Goal: Check status: Check status

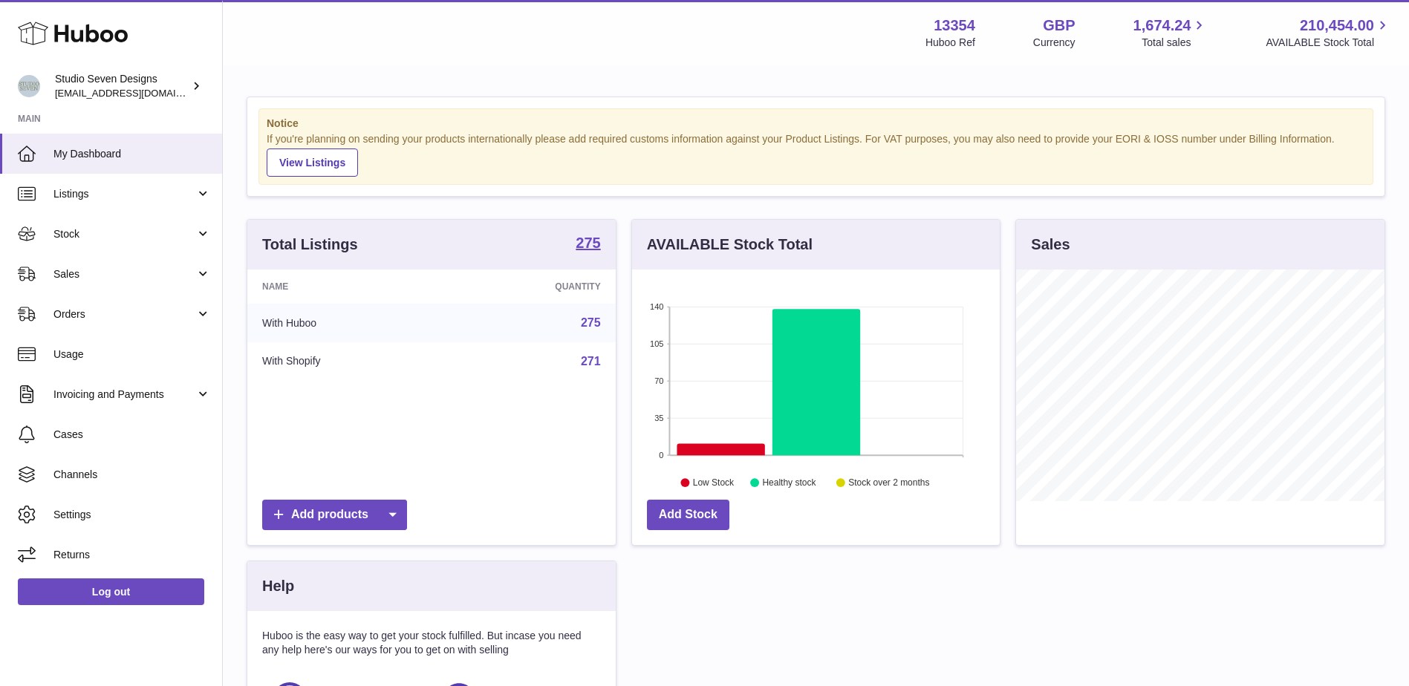
scroll to position [232, 368]
click at [94, 324] on link "Orders" at bounding box center [111, 314] width 222 height 40
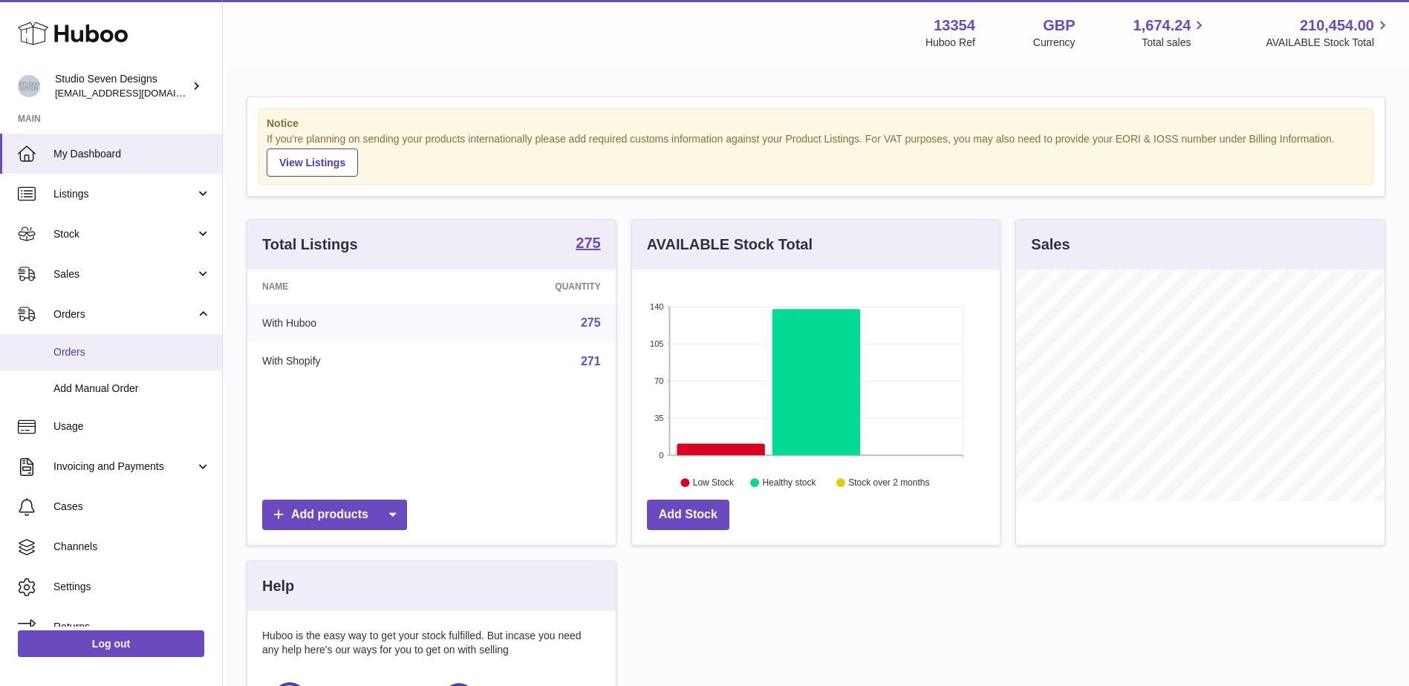
click at [85, 368] on link "Orders" at bounding box center [111, 352] width 222 height 36
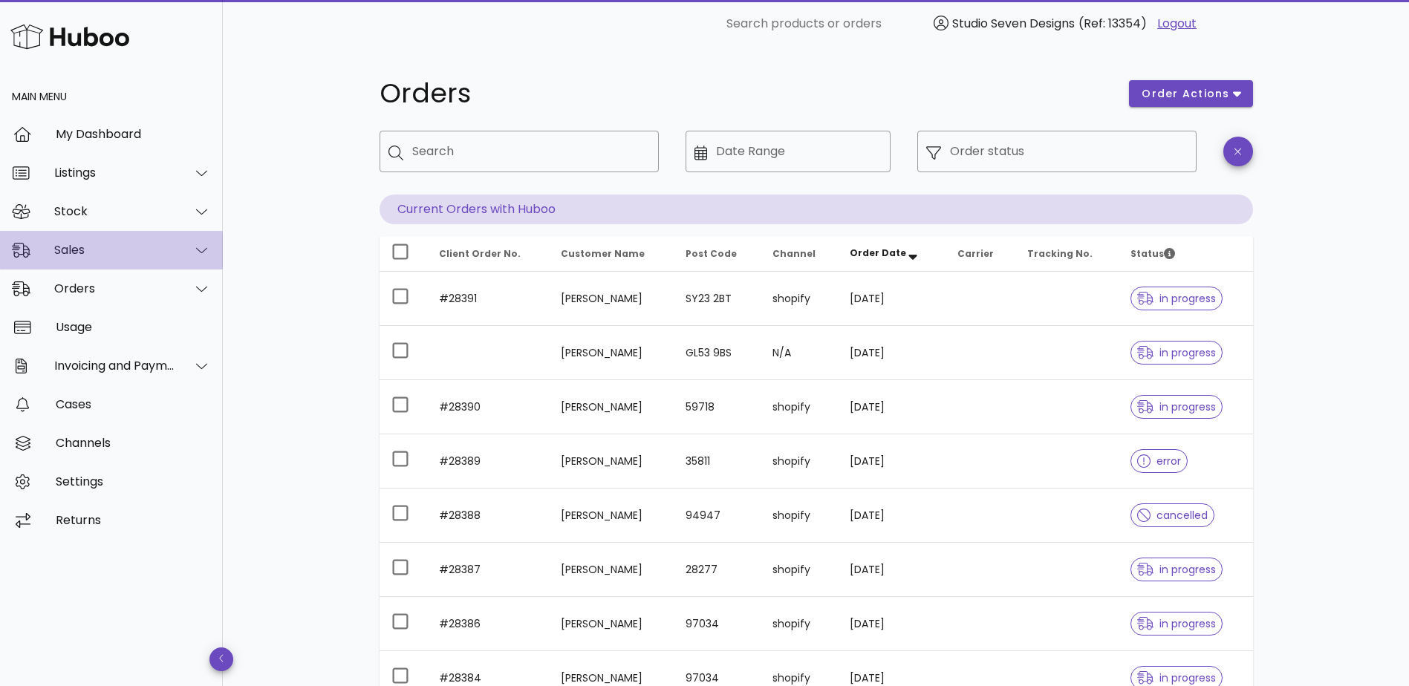
click at [117, 245] on div "Sales" at bounding box center [114, 250] width 121 height 14
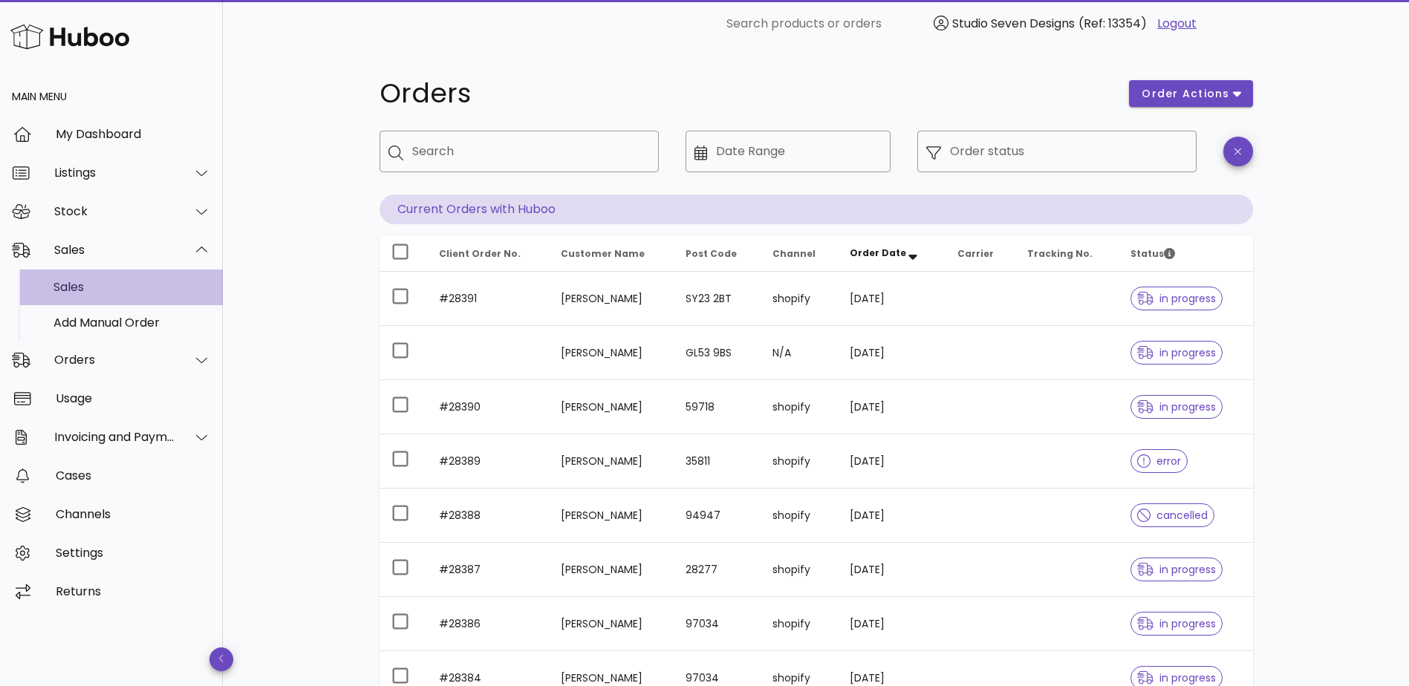
click at [100, 285] on div "Sales" at bounding box center [131, 287] width 157 height 14
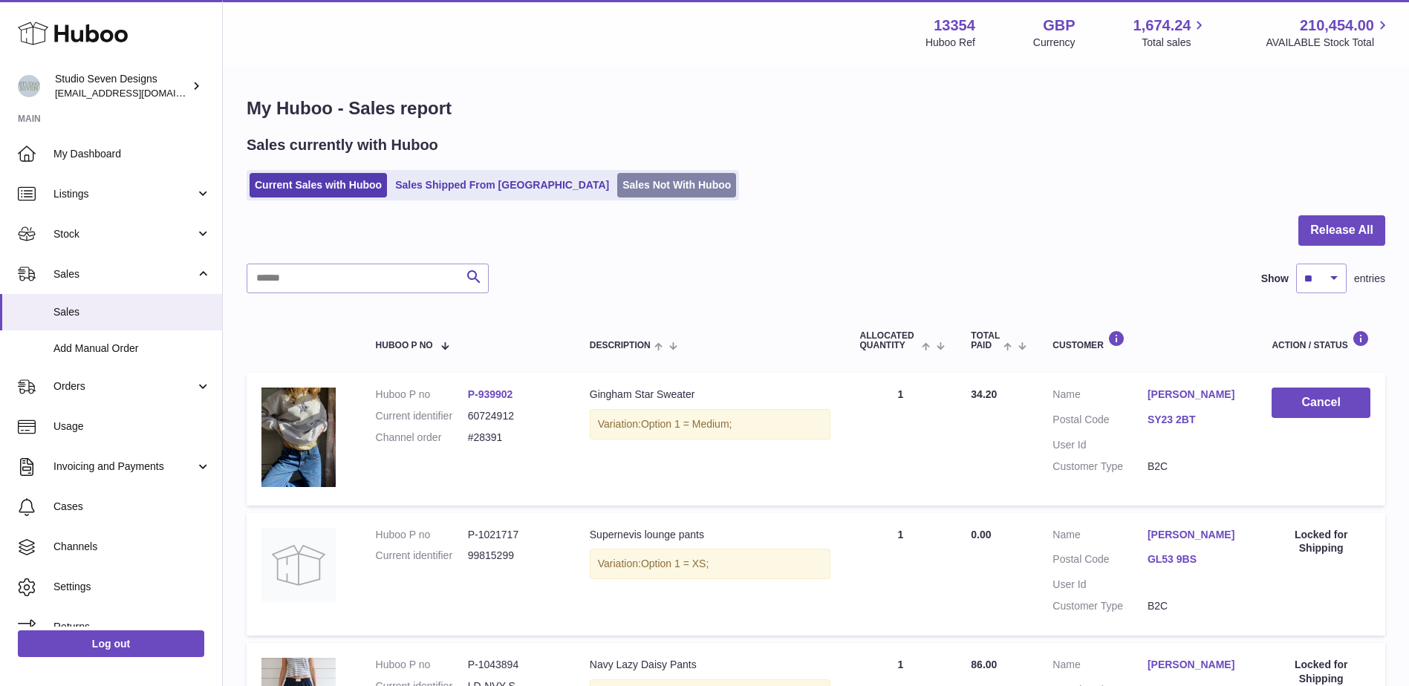
click at [634, 184] on link "Sales Not With Huboo" at bounding box center [676, 185] width 119 height 25
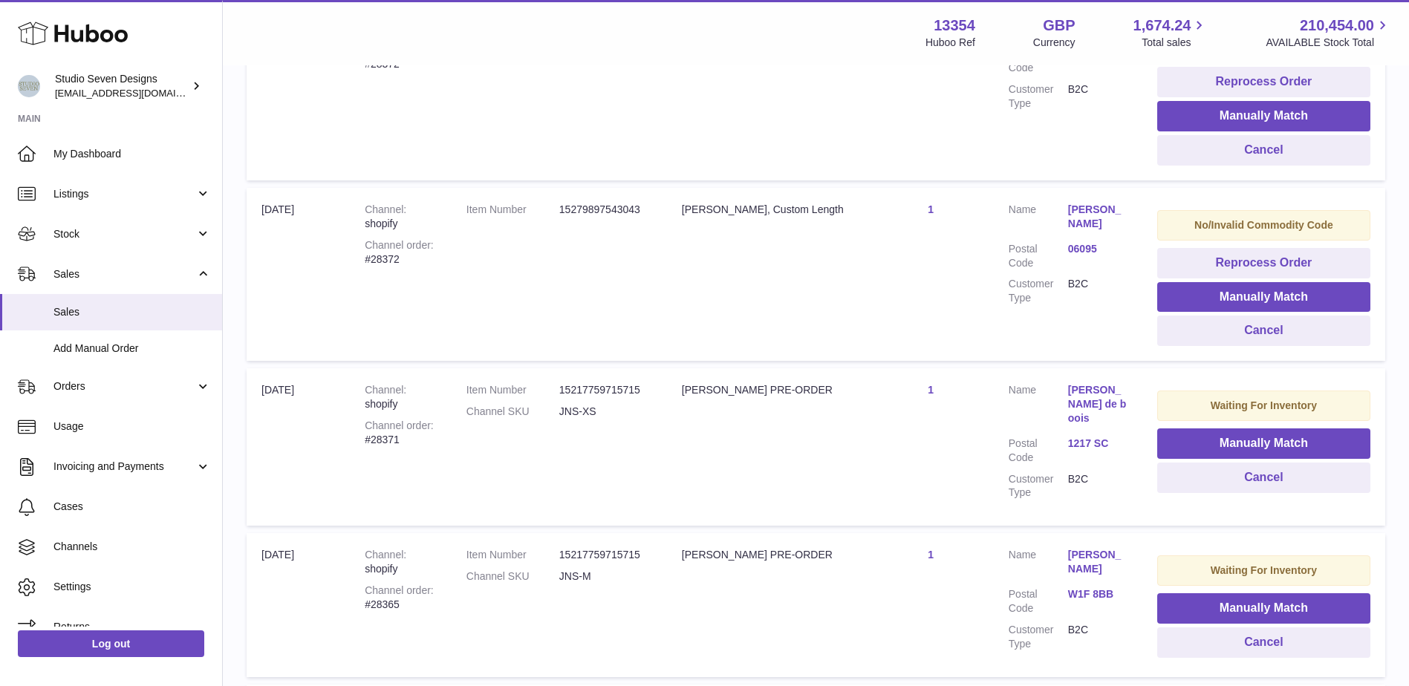
scroll to position [1445, 0]
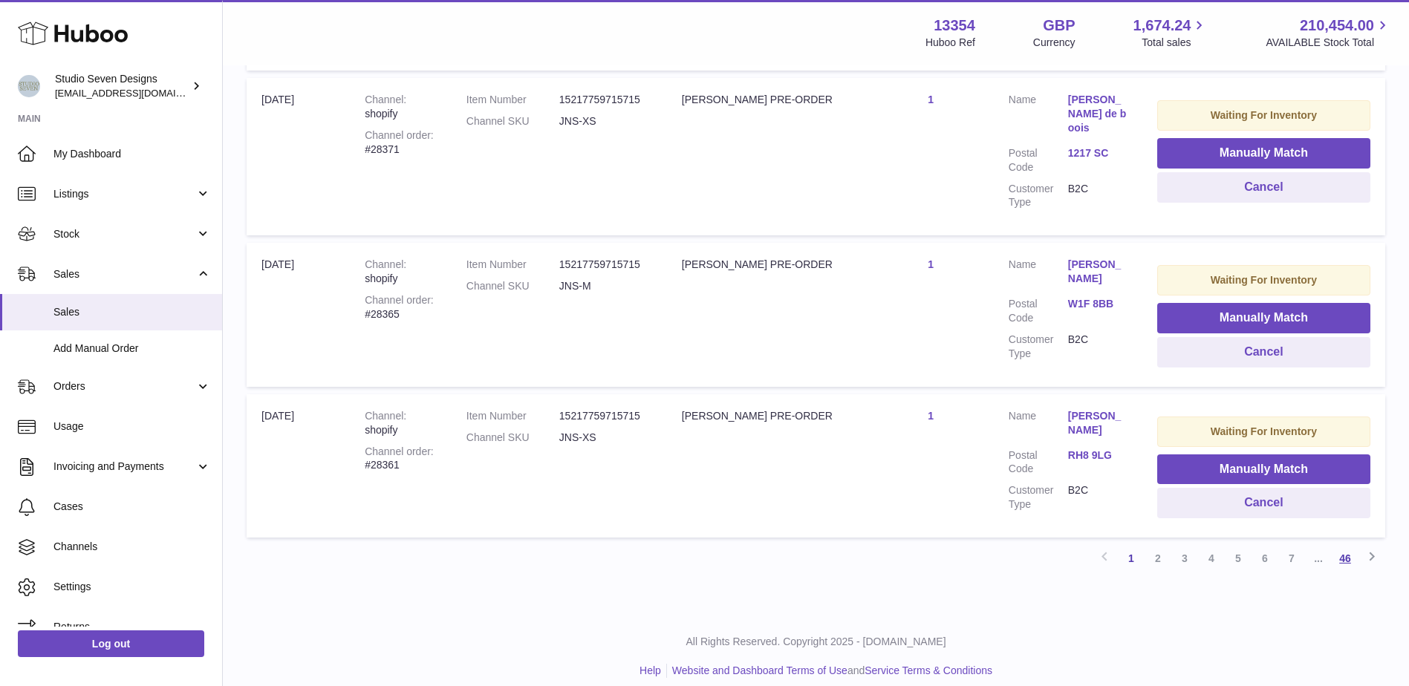
click at [1349, 545] on link "46" at bounding box center [1345, 558] width 27 height 27
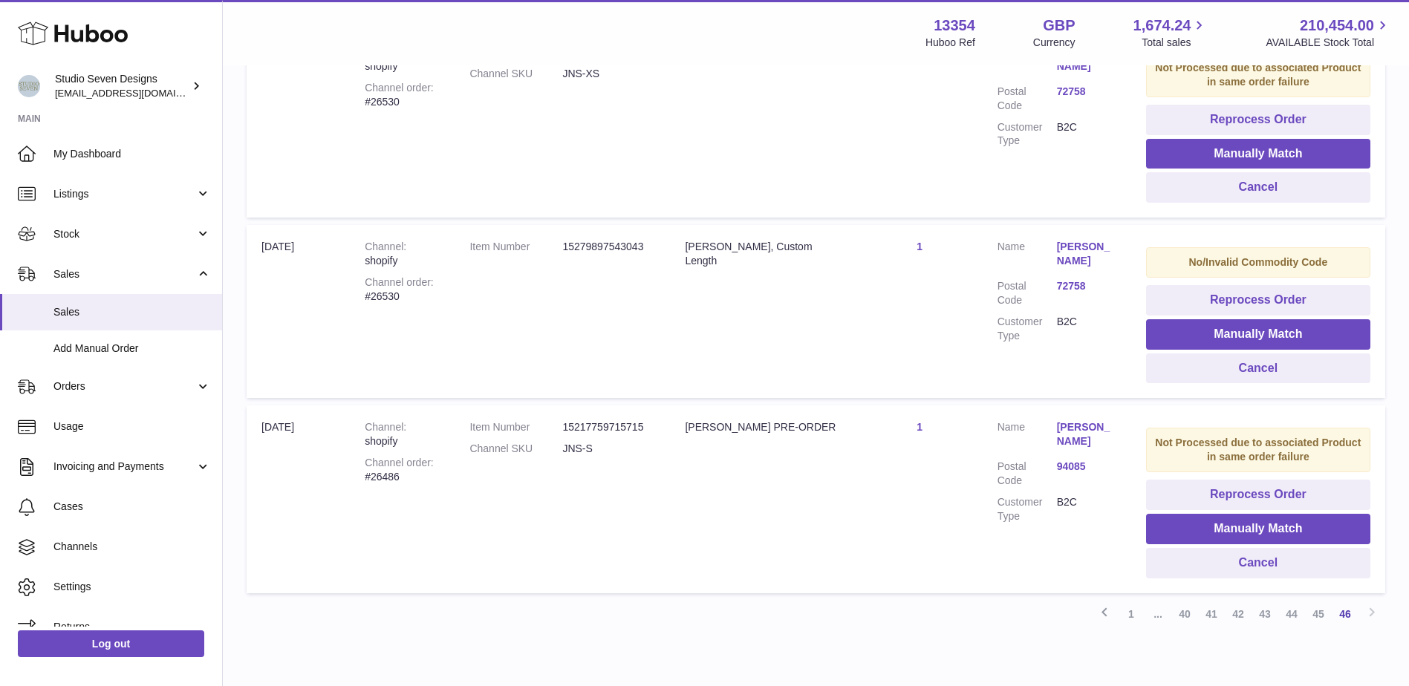
scroll to position [630, 0]
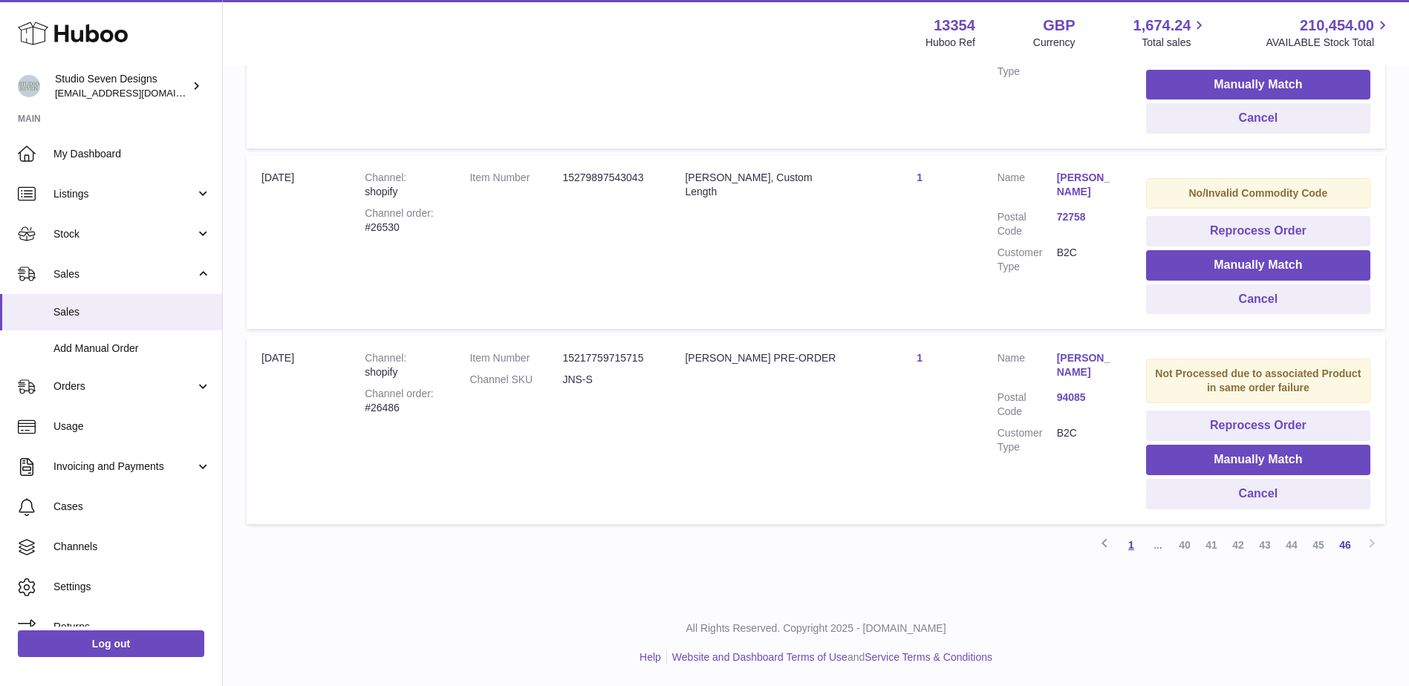
click at [1128, 548] on link "1" at bounding box center [1131, 545] width 27 height 27
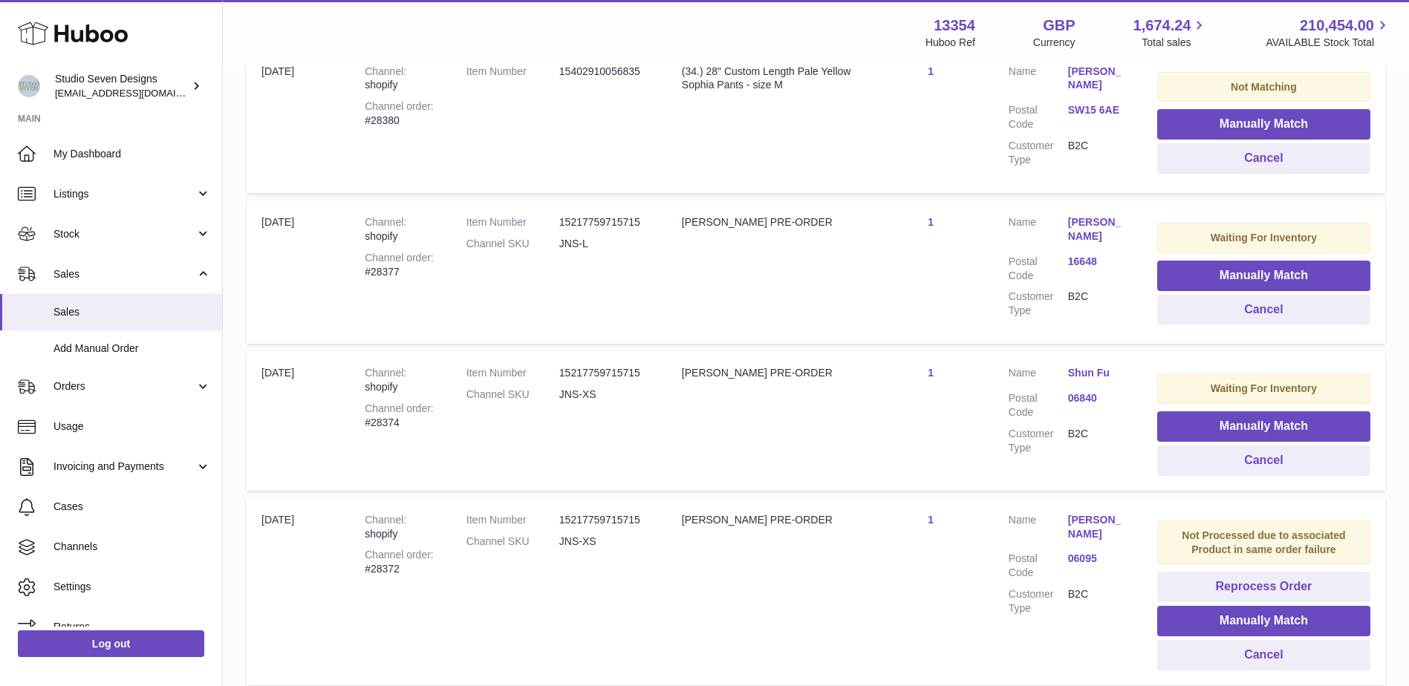
scroll to position [650, 0]
click at [99, 210] on link "Listings" at bounding box center [111, 194] width 222 height 40
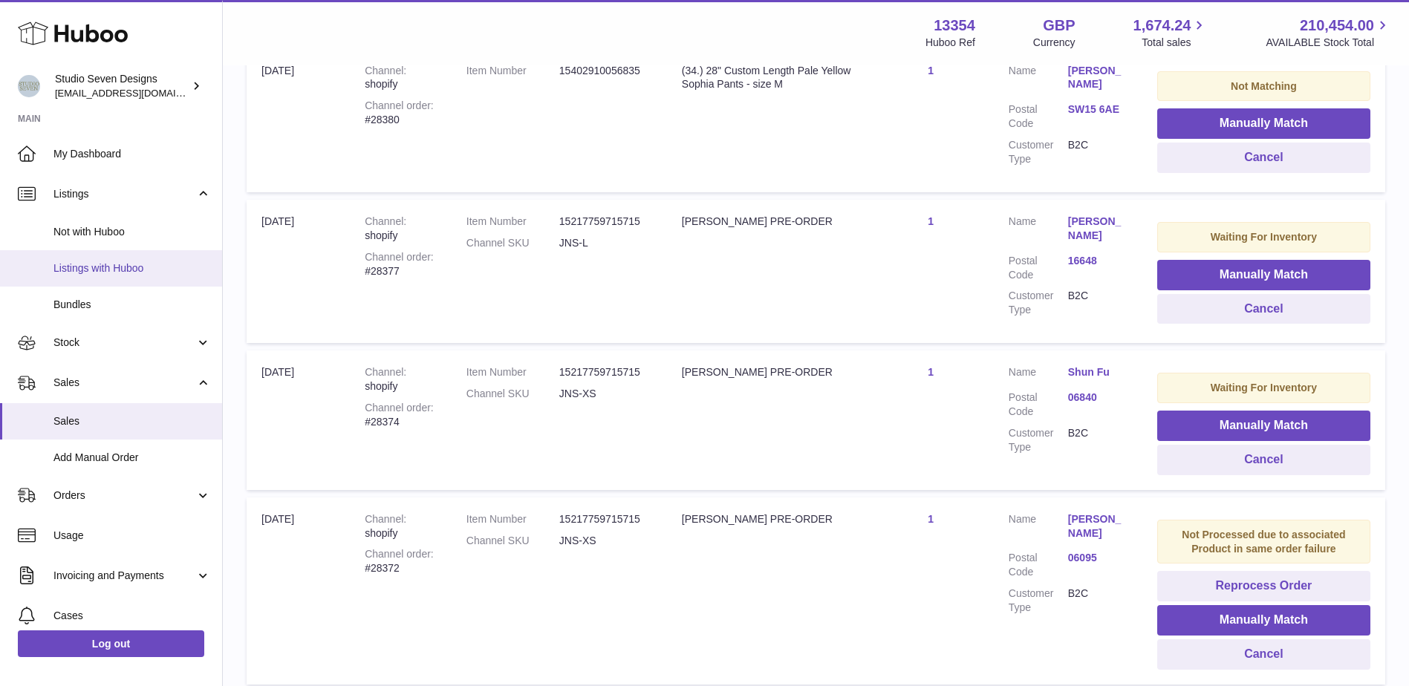
click at [117, 268] on span "Listings with Huboo" at bounding box center [131, 269] width 157 height 14
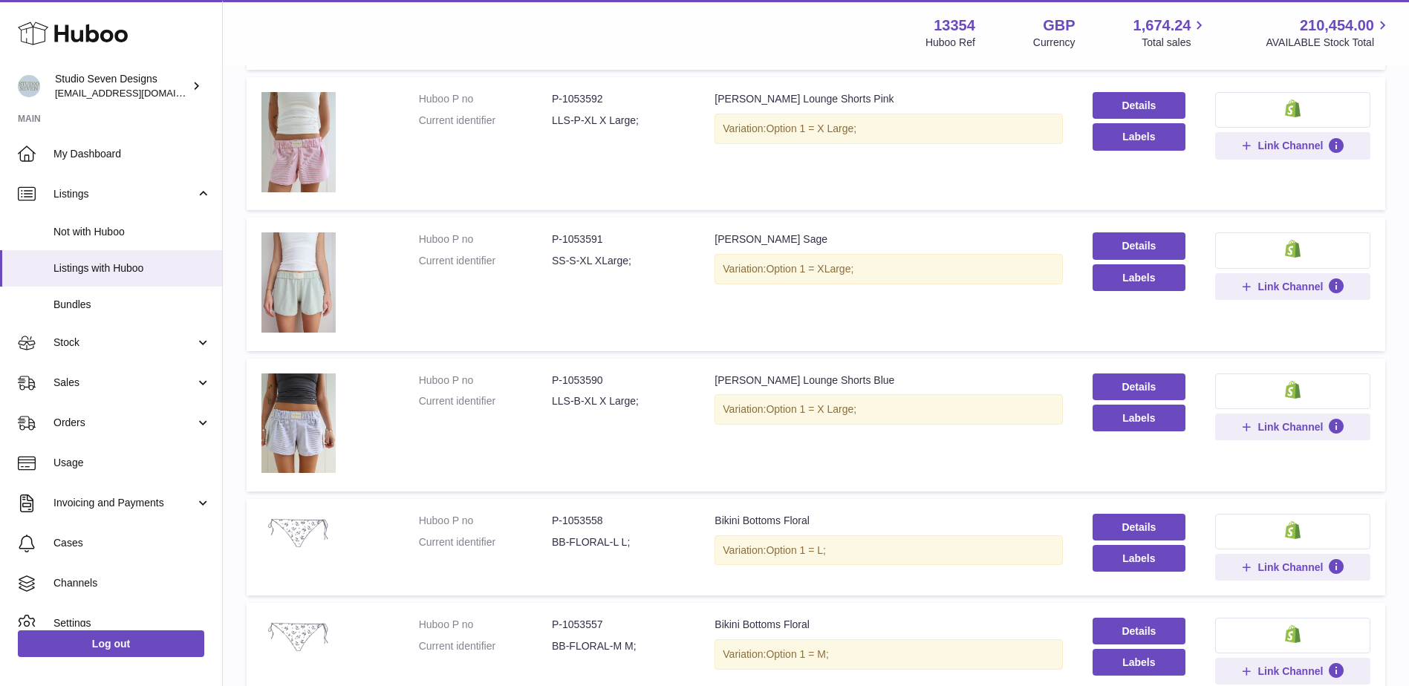
scroll to position [1063, 0]
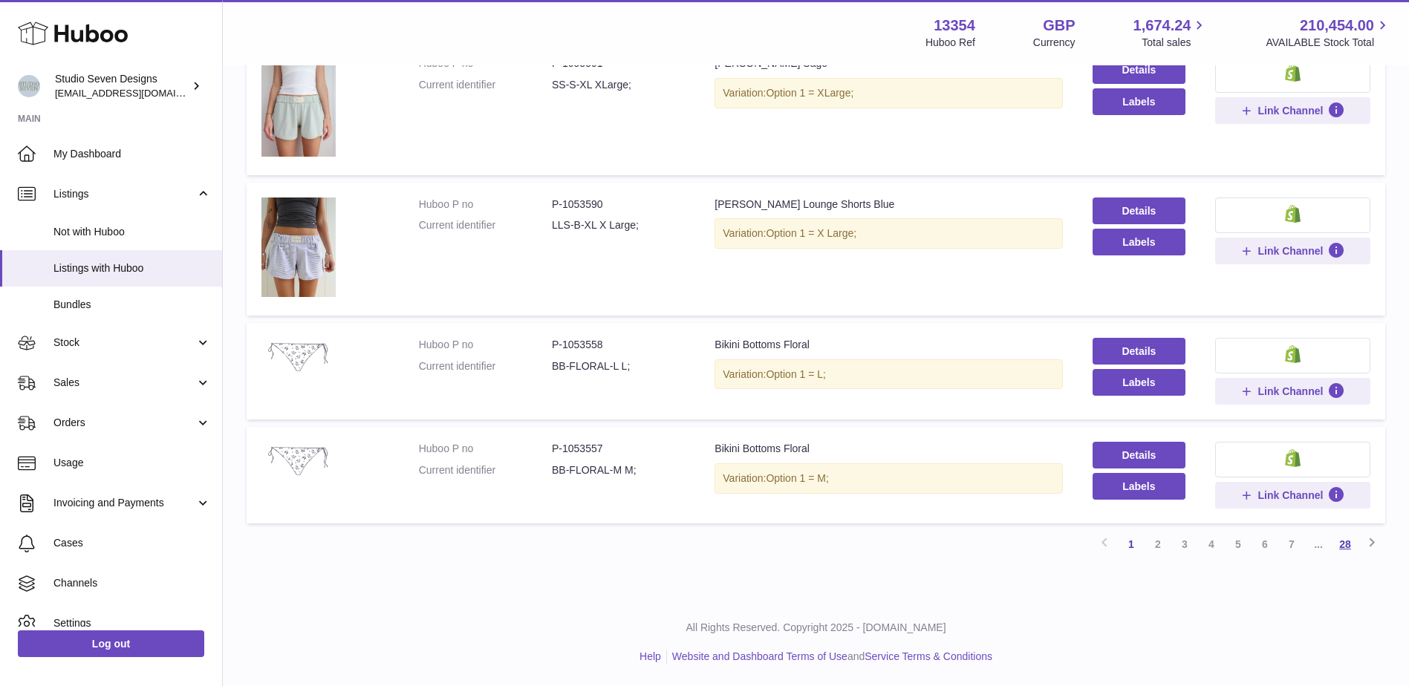
click at [1342, 544] on link "28" at bounding box center [1345, 544] width 27 height 27
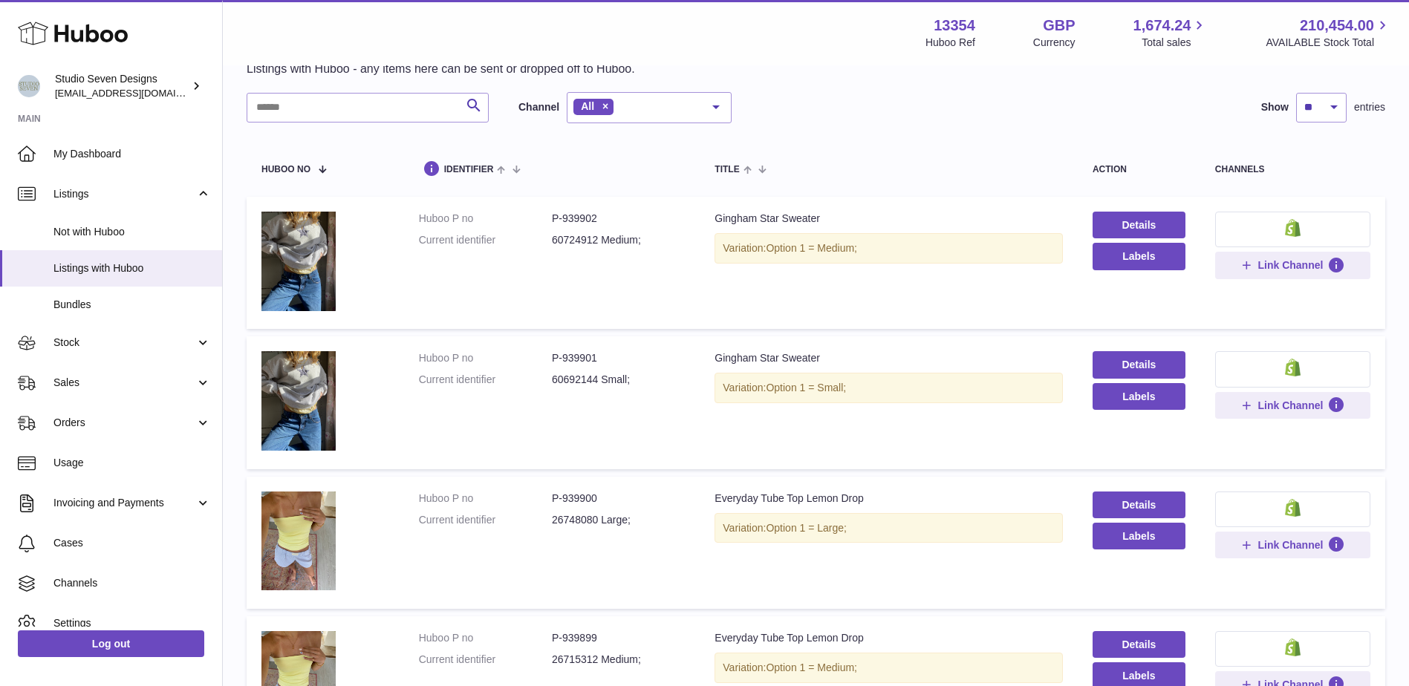
scroll to position [432, 0]
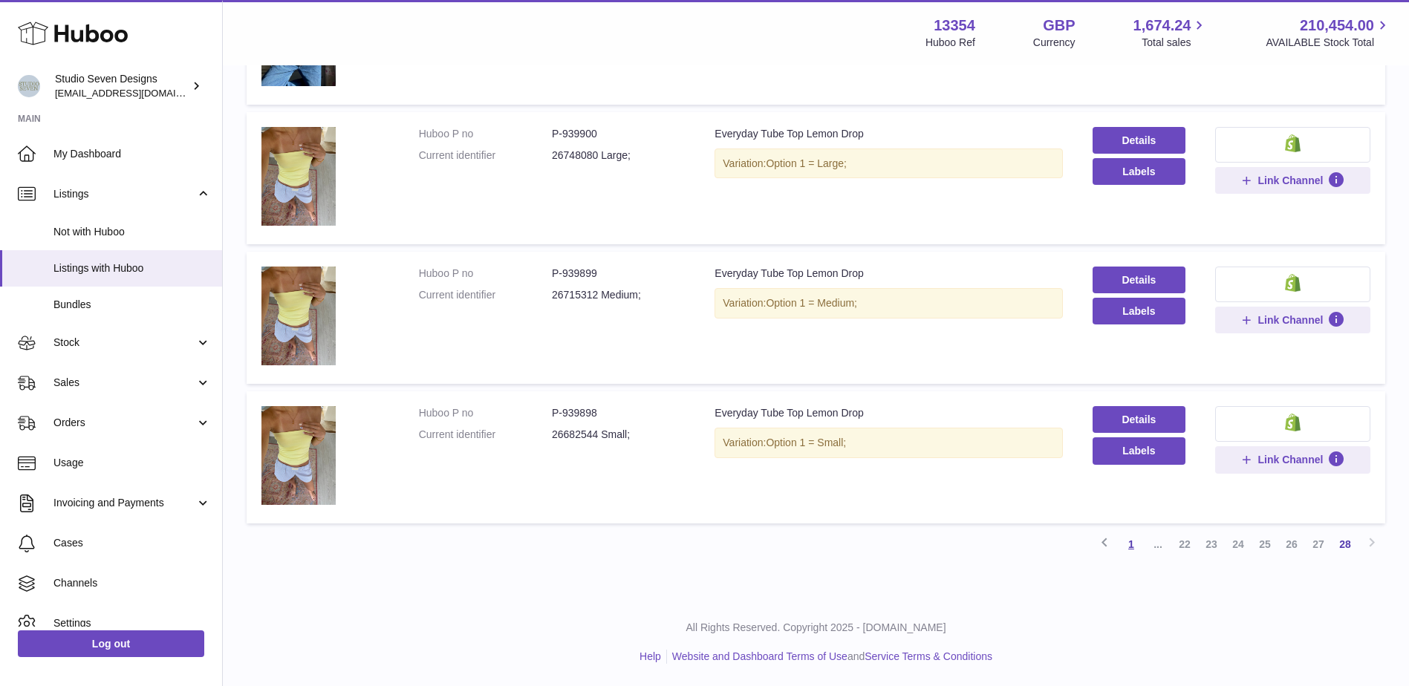
click at [1130, 549] on link "1" at bounding box center [1131, 544] width 27 height 27
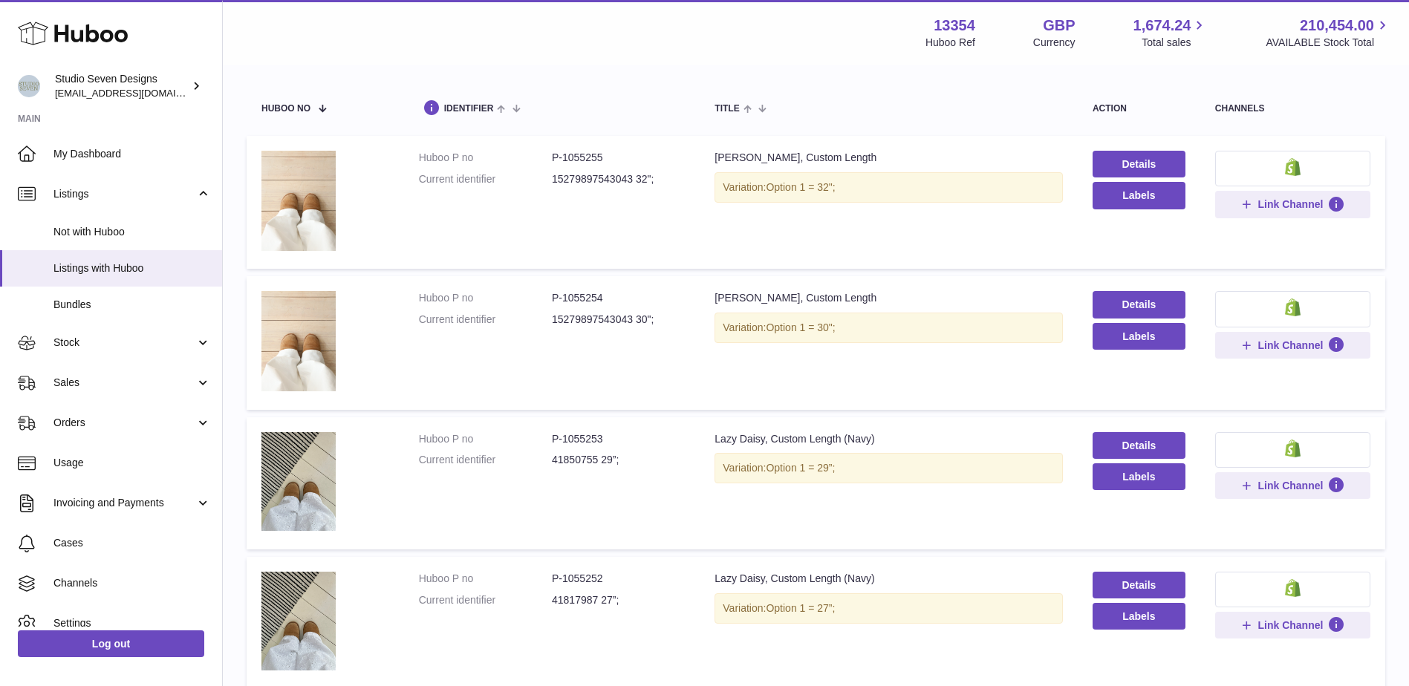
scroll to position [67, 0]
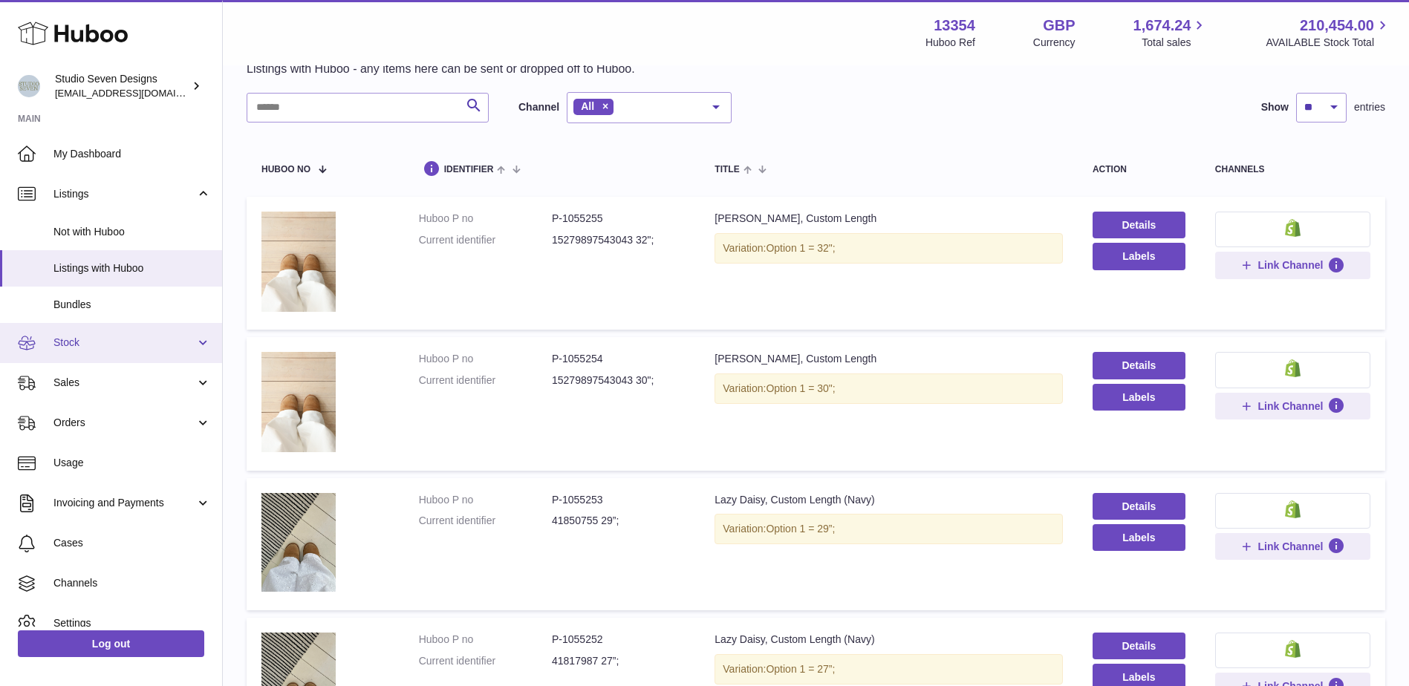
click at [144, 341] on span "Stock" at bounding box center [124, 343] width 142 height 14
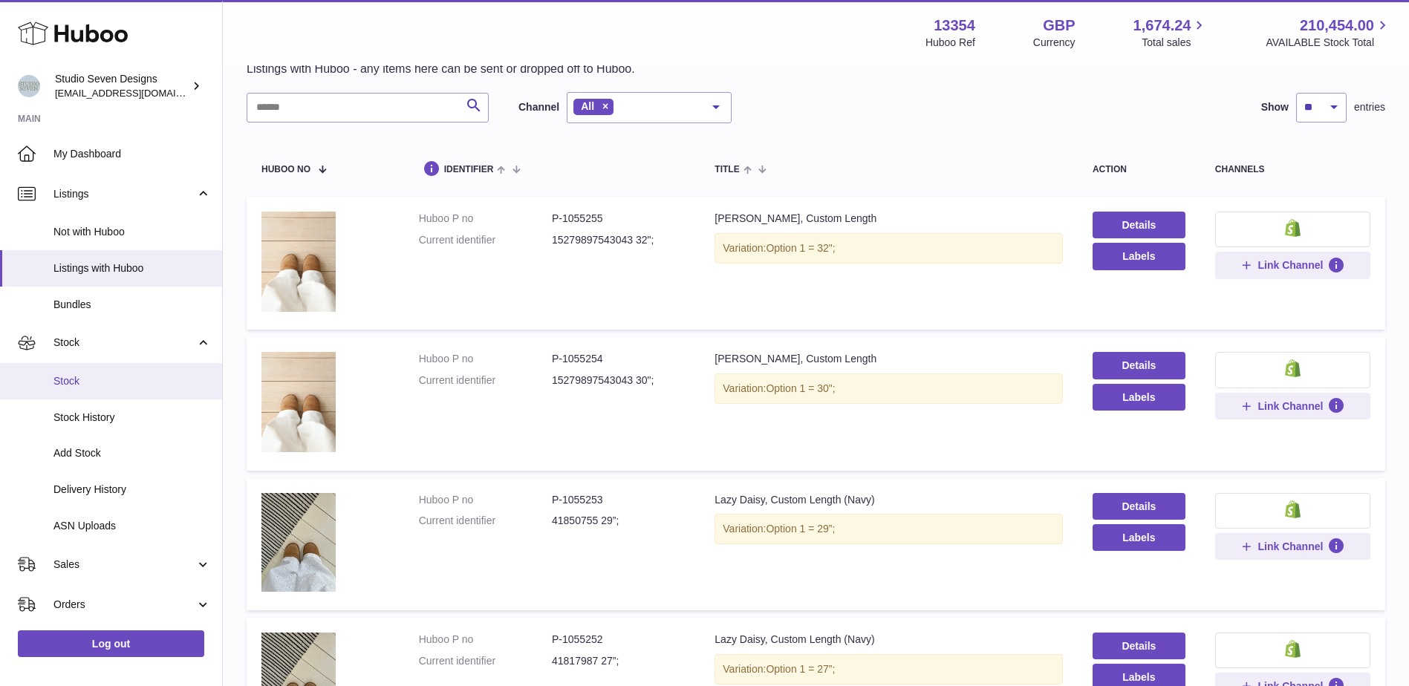
click at [129, 389] on link "Stock" at bounding box center [111, 381] width 222 height 36
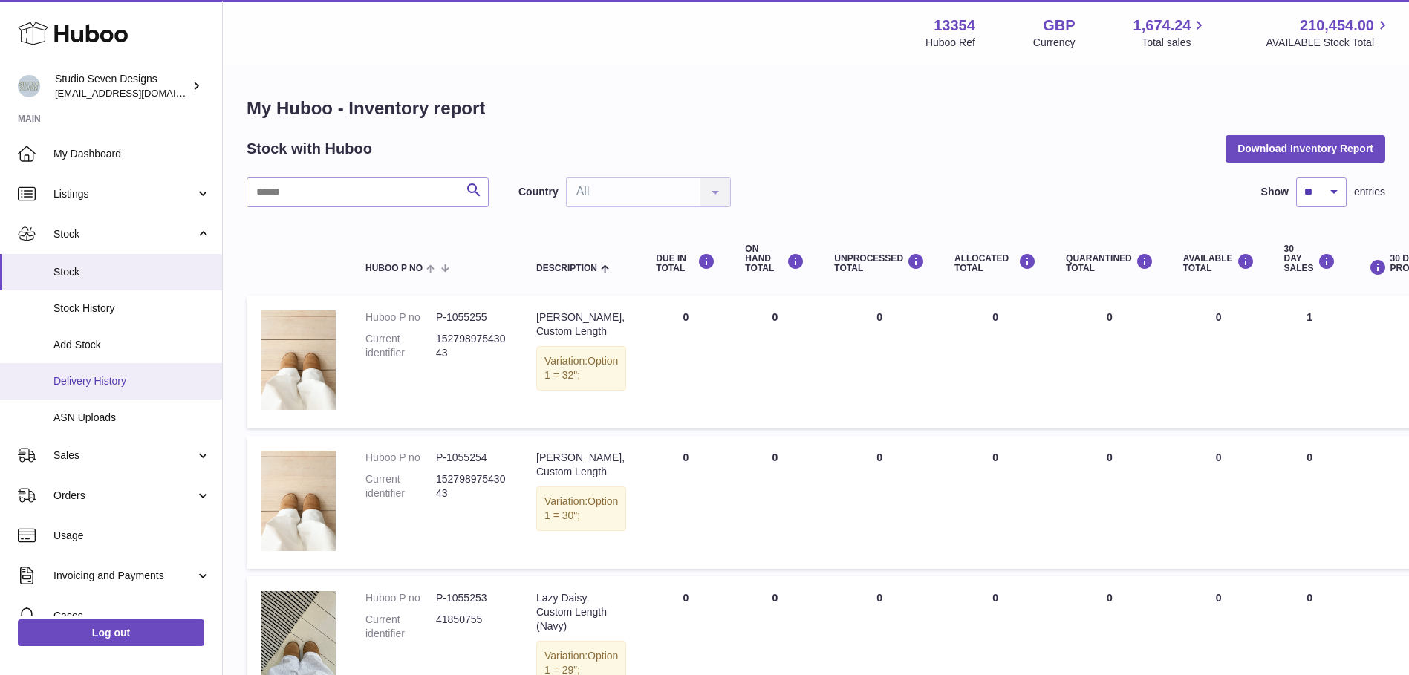
click at [108, 386] on span "Delivery History" at bounding box center [131, 381] width 157 height 14
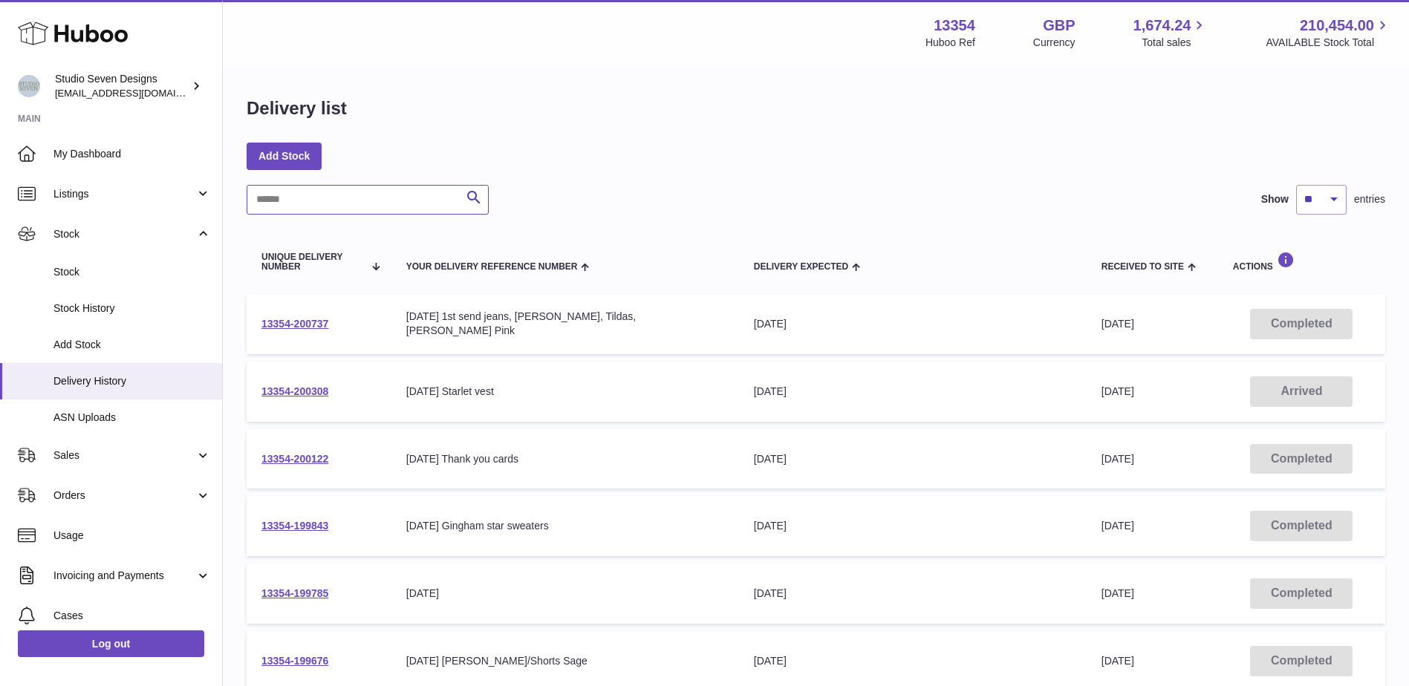
click at [277, 205] on input "text" at bounding box center [368, 200] width 242 height 30
paste input "**********"
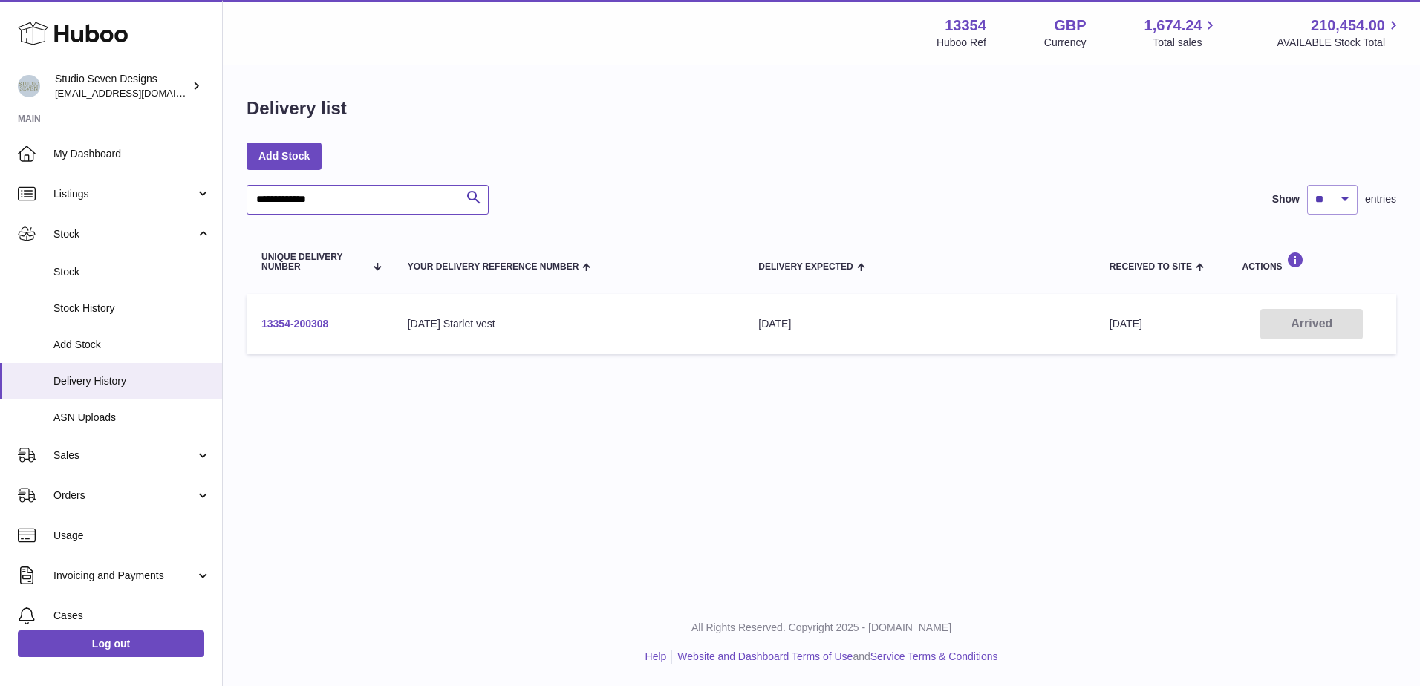
type input "**********"
click at [295, 319] on link "13354-200308" at bounding box center [295, 324] width 67 height 12
drag, startPoint x: 357, startPoint y: 207, endPoint x: 222, endPoint y: 207, distance: 135.2
click at [222, 207] on div "**********" at bounding box center [710, 343] width 1420 height 686
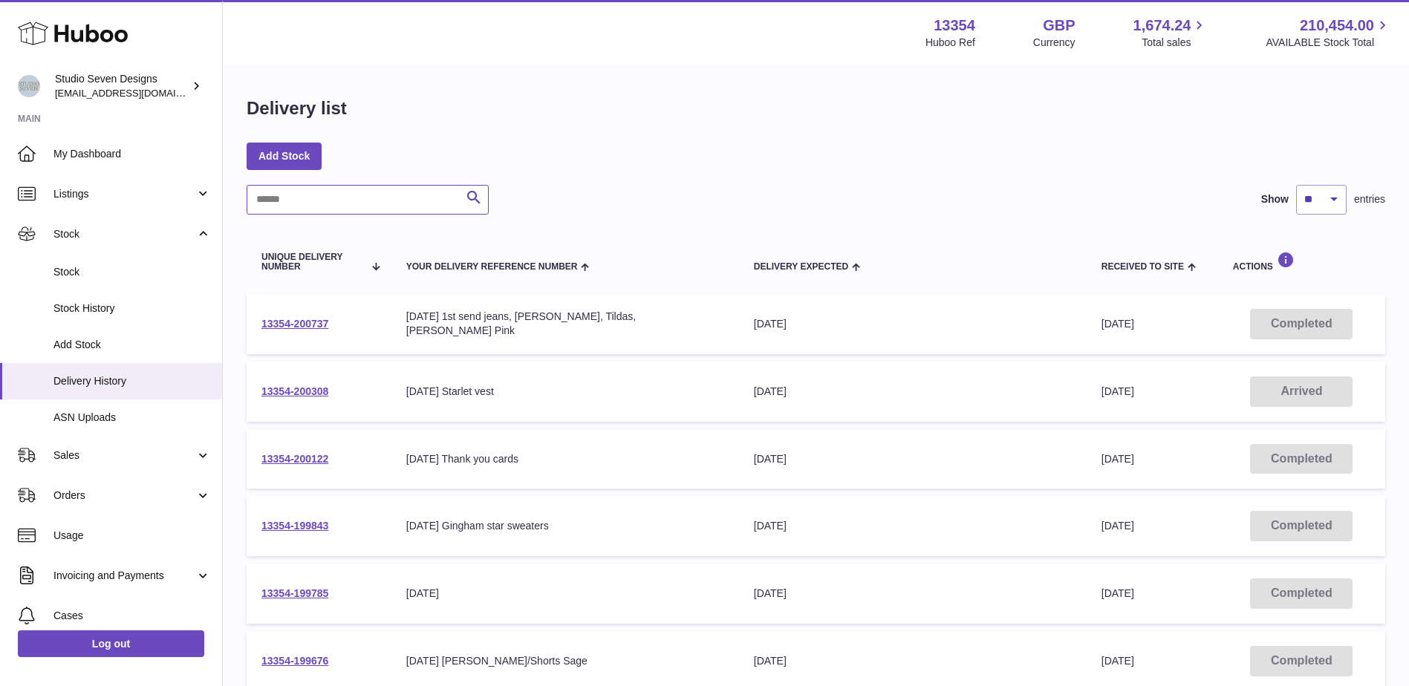
drag, startPoint x: 351, startPoint y: 200, endPoint x: 315, endPoint y: 199, distance: 35.7
click at [315, 199] on input "text" at bounding box center [368, 200] width 242 height 30
paste input "**********"
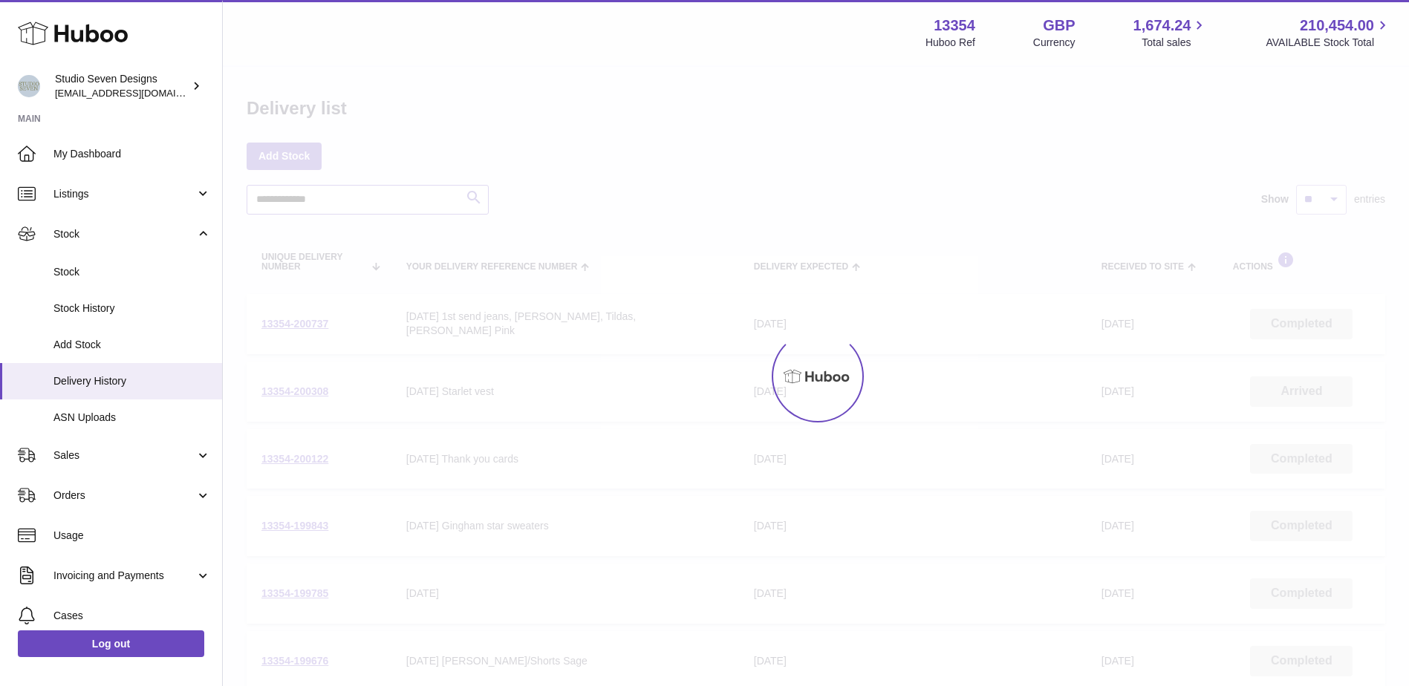
type input "**********"
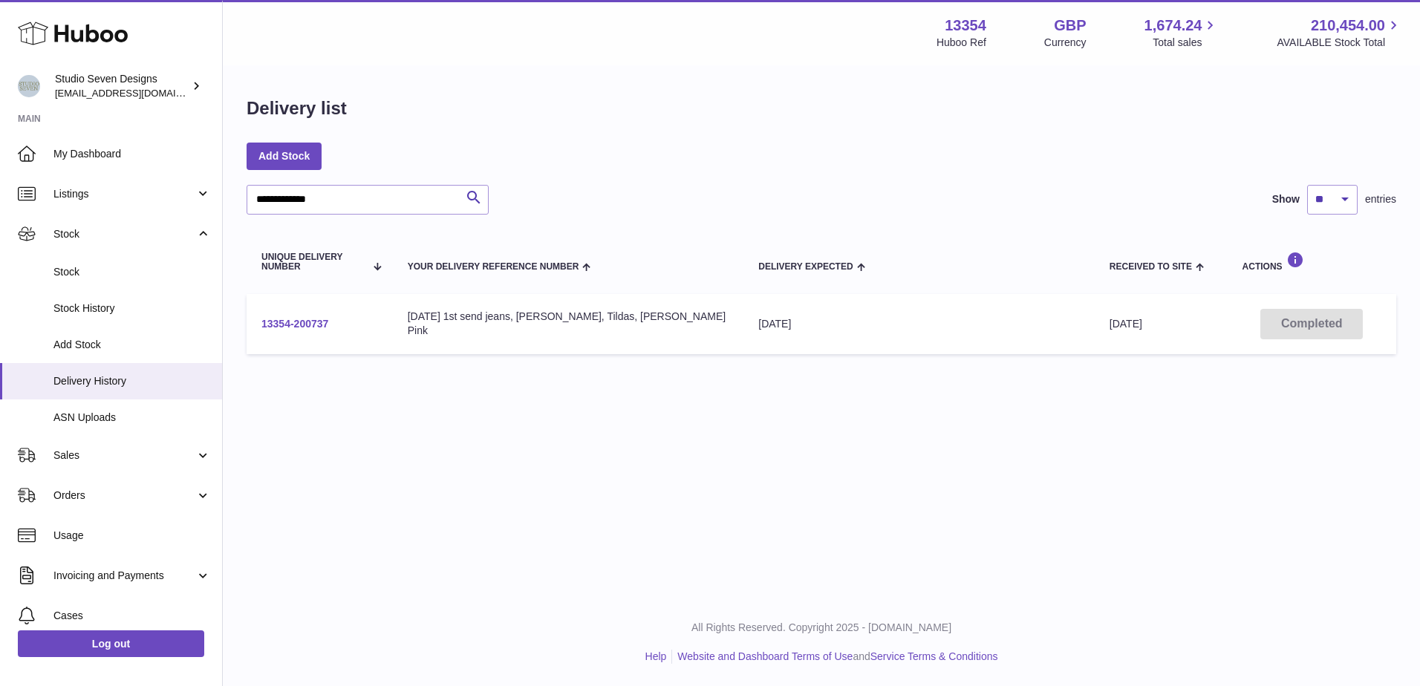
click at [310, 325] on link "13354-200737" at bounding box center [295, 324] width 67 height 12
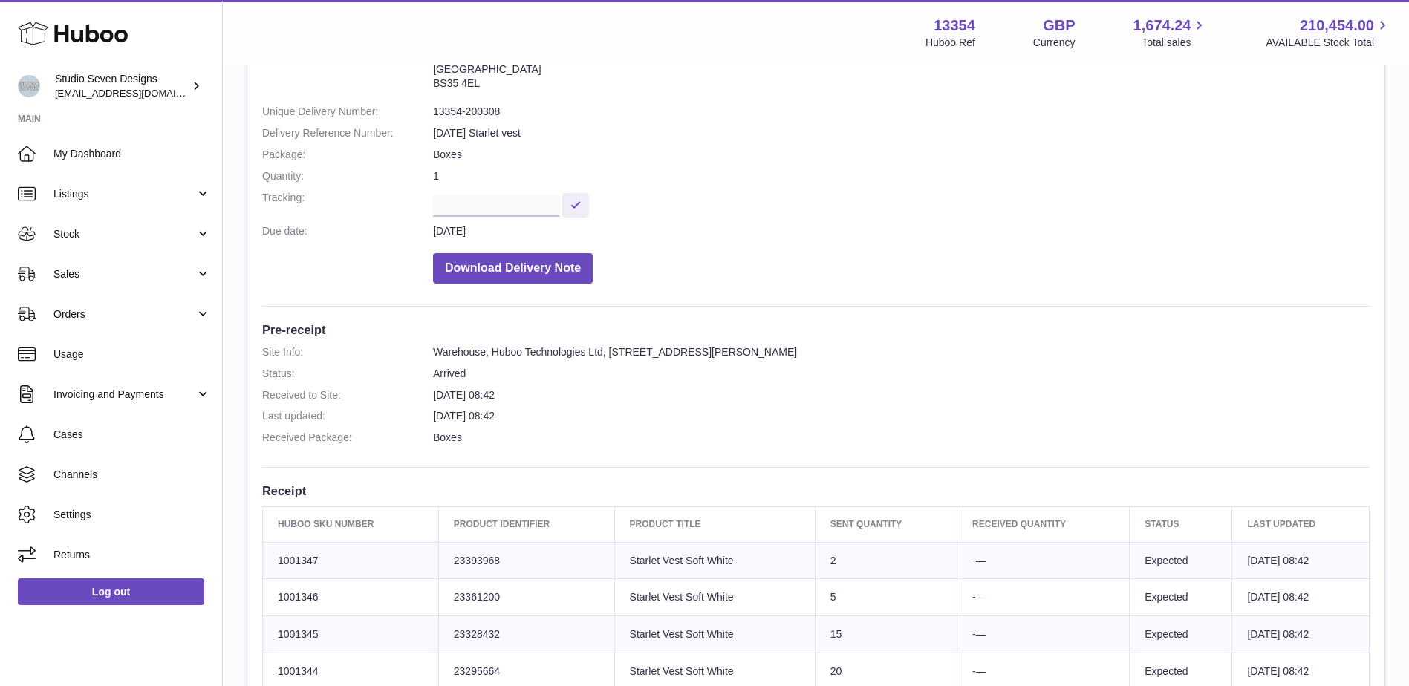
scroll to position [126, 0]
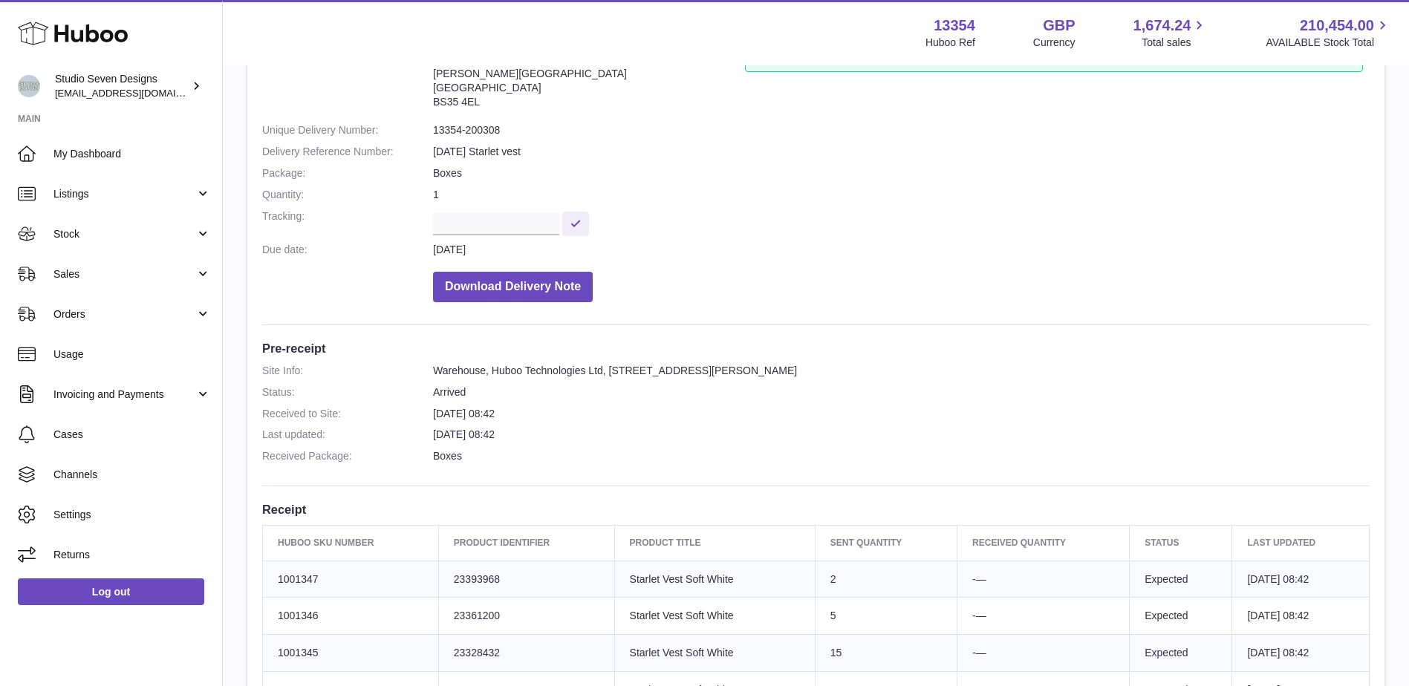
click at [268, 100] on dt "Site Info:" at bounding box center [347, 77] width 171 height 77
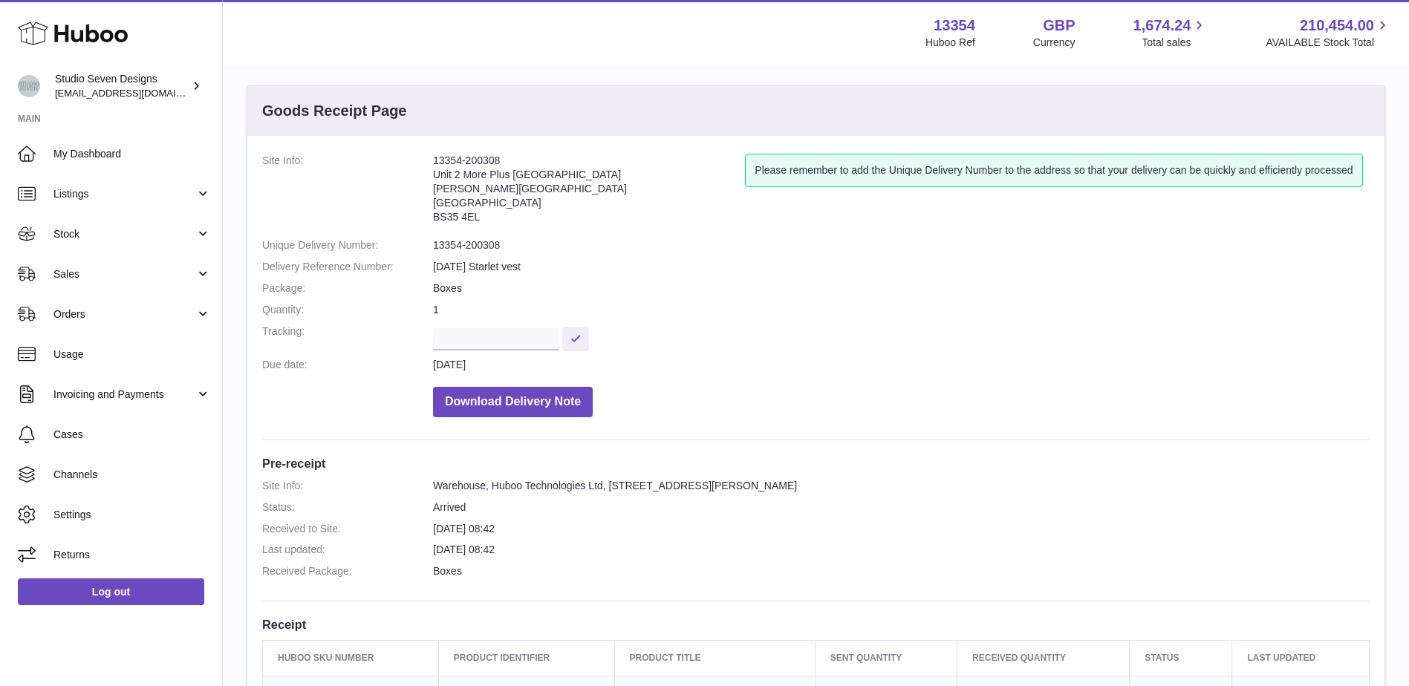
scroll to position [8, 0]
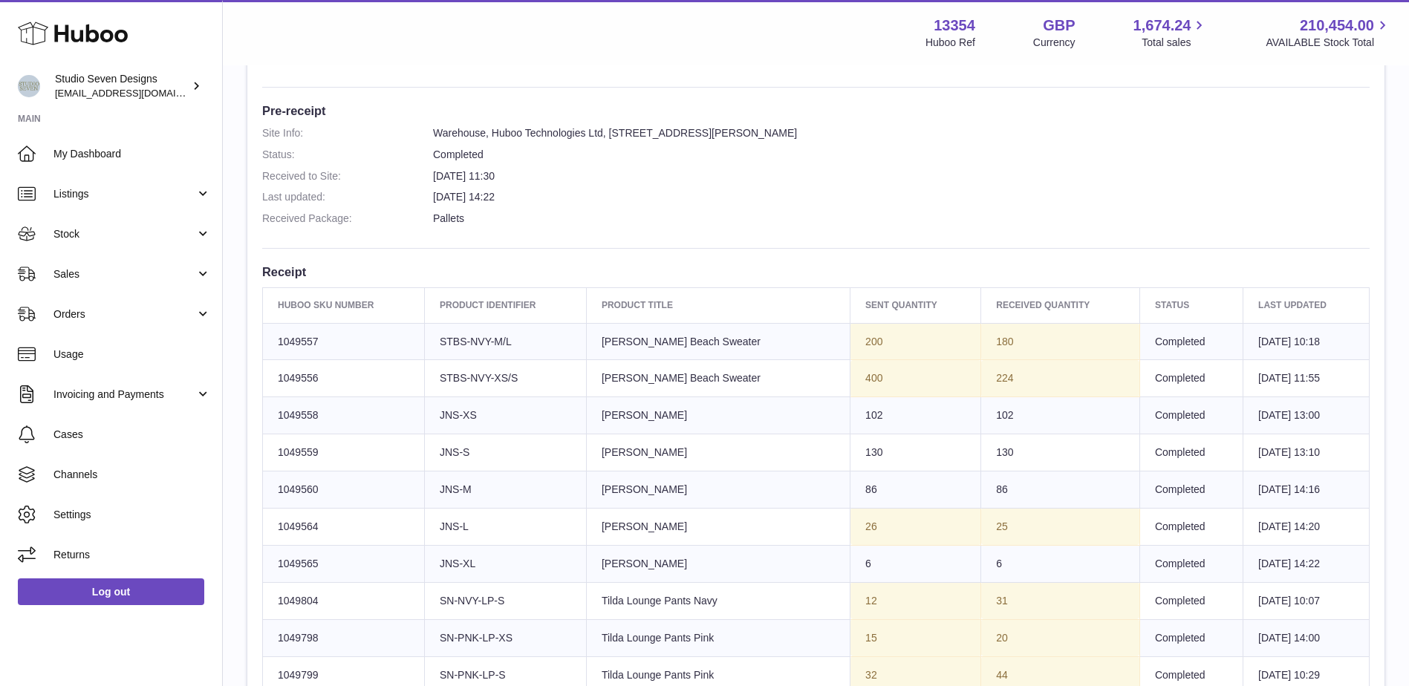
scroll to position [330, 0]
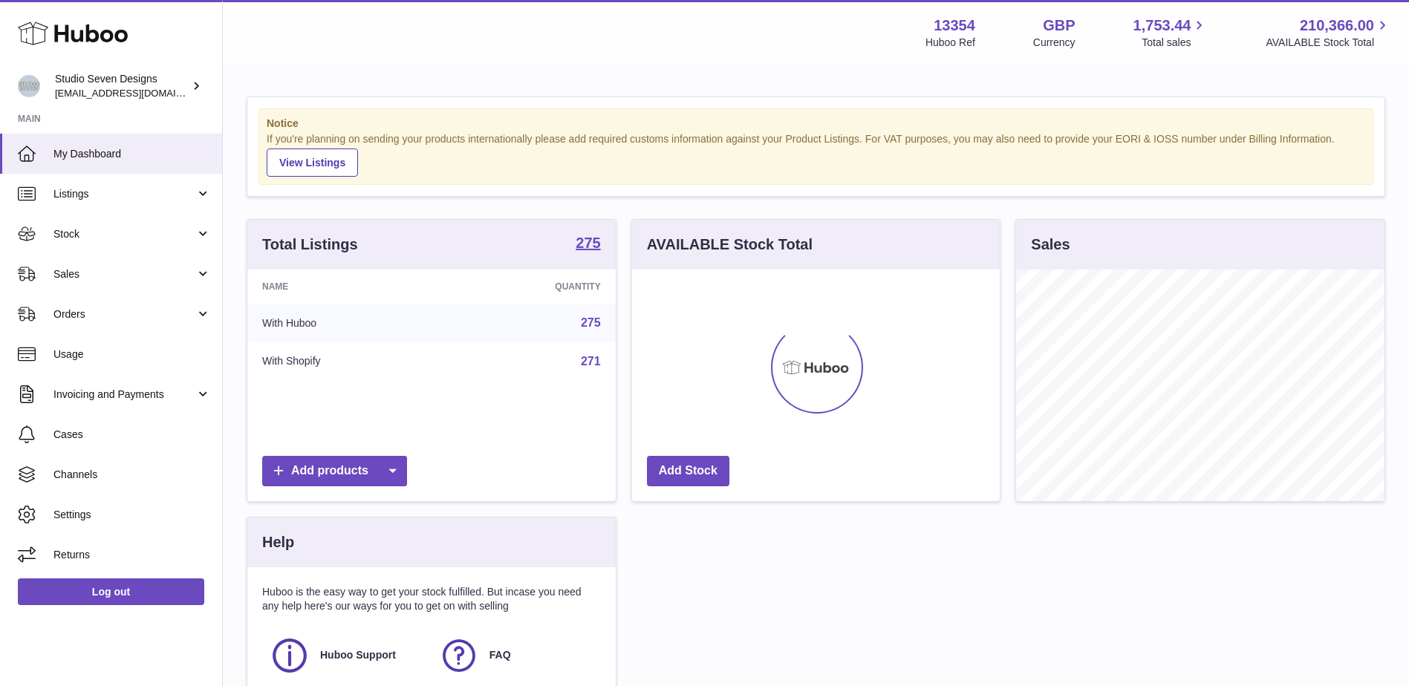
scroll to position [232, 368]
